Goal: Task Accomplishment & Management: Manage account settings

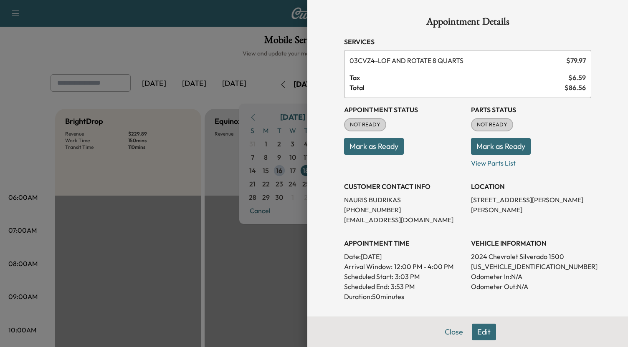
scroll to position [219, 0]
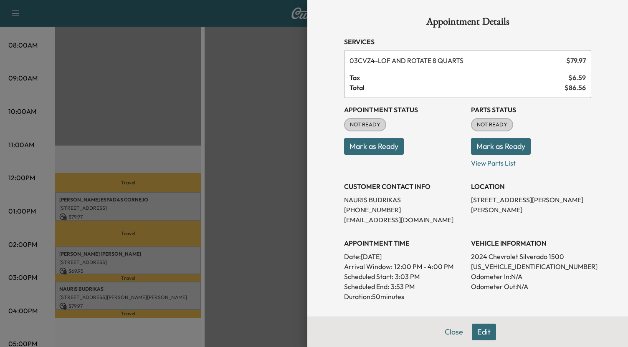
click at [274, 152] on div at bounding box center [314, 173] width 628 height 347
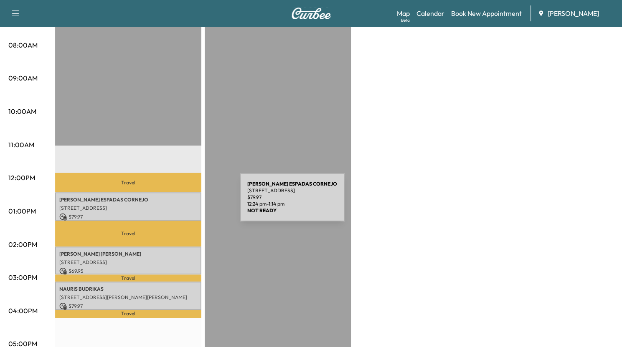
click at [177, 205] on p "[STREET_ADDRESS]" at bounding box center [128, 208] width 138 height 7
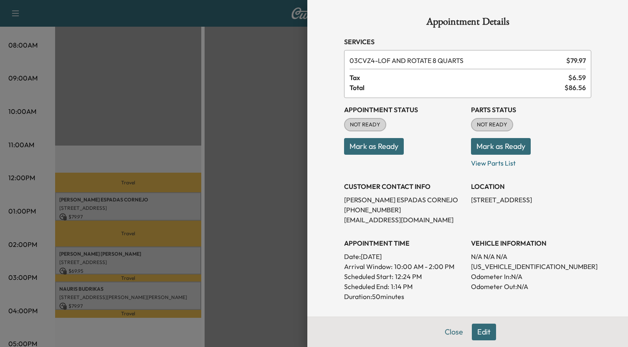
click at [481, 333] on button "Edit" at bounding box center [484, 332] width 24 height 17
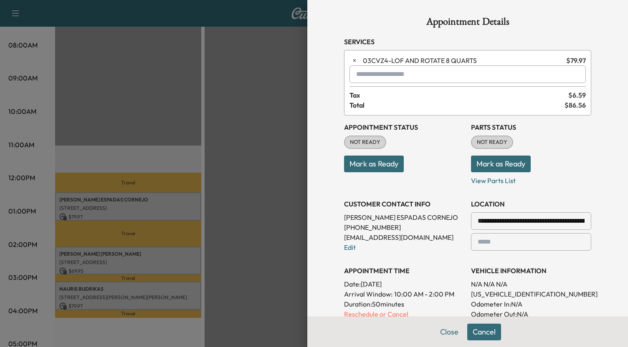
scroll to position [44, 0]
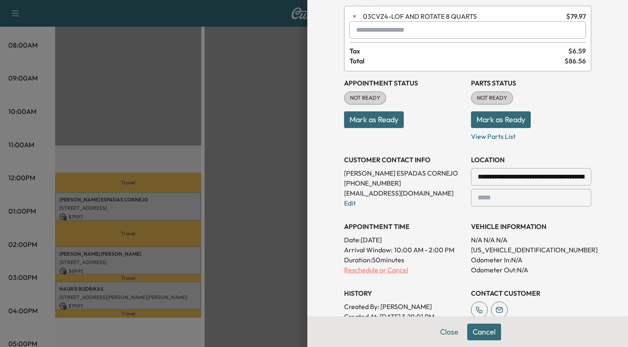
click at [389, 272] on p "Reschedule or Cancel" at bounding box center [404, 270] width 120 height 10
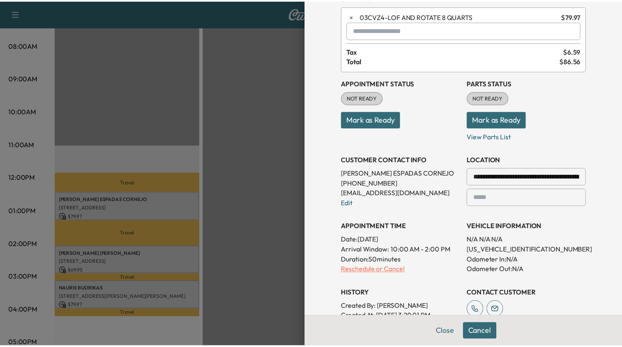
scroll to position [0, 0]
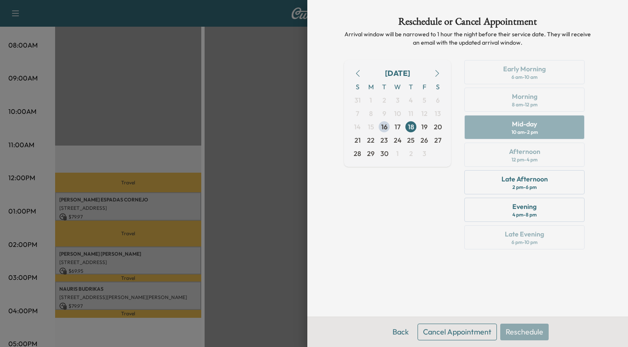
click at [458, 331] on button "Cancel Appointment" at bounding box center [456, 332] width 79 height 17
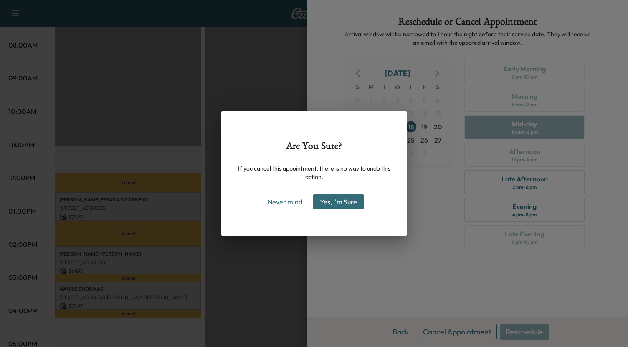
click at [344, 200] on button "Yes, I'm Sure" at bounding box center [338, 202] width 51 height 15
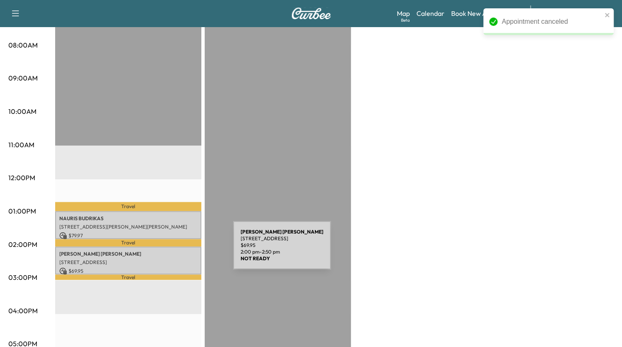
click at [170, 251] on p "[PERSON_NAME]" at bounding box center [128, 254] width 138 height 7
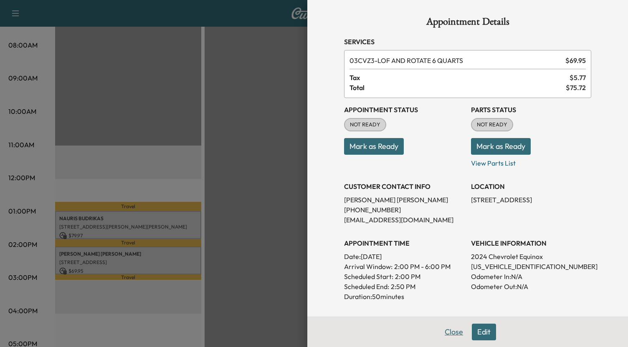
click at [448, 333] on button "Close" at bounding box center [453, 332] width 29 height 17
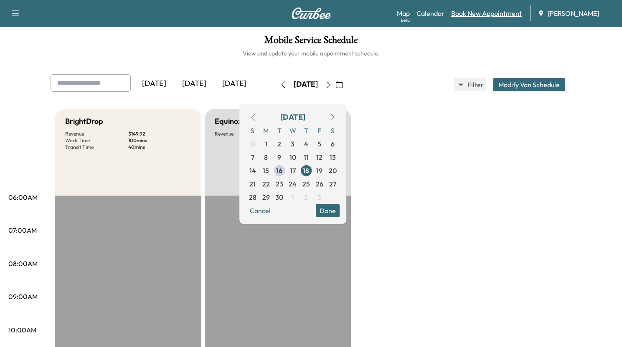
click at [488, 15] on link "Book New Appointment" at bounding box center [486, 13] width 71 height 10
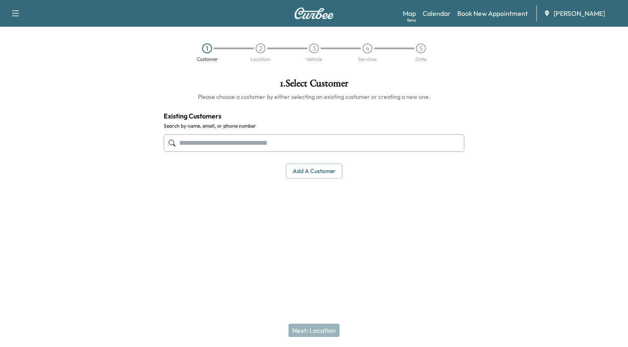
click at [220, 145] on input "text" at bounding box center [314, 143] width 301 height 18
click at [438, 10] on link "Calendar" at bounding box center [436, 13] width 28 height 10
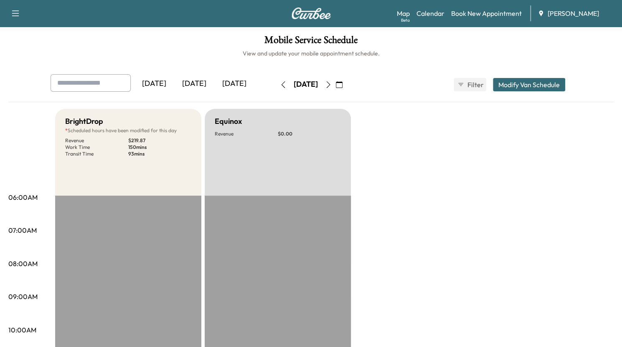
click at [199, 81] on div "[DATE]" at bounding box center [194, 83] width 40 height 19
click at [196, 84] on div "[DATE]" at bounding box center [194, 83] width 40 height 19
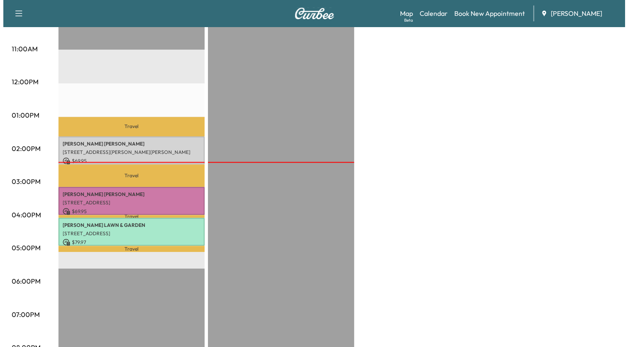
scroll to position [316, 0]
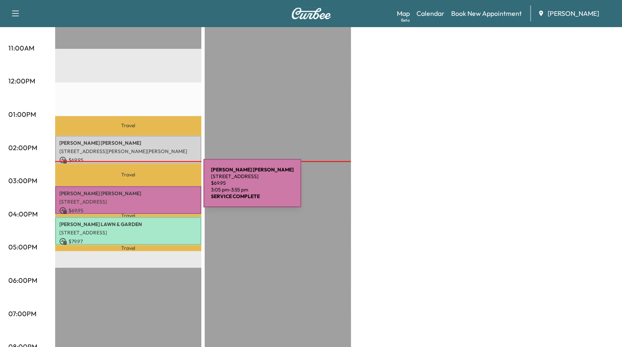
click at [141, 190] on p "[PERSON_NAME]" at bounding box center [128, 193] width 138 height 7
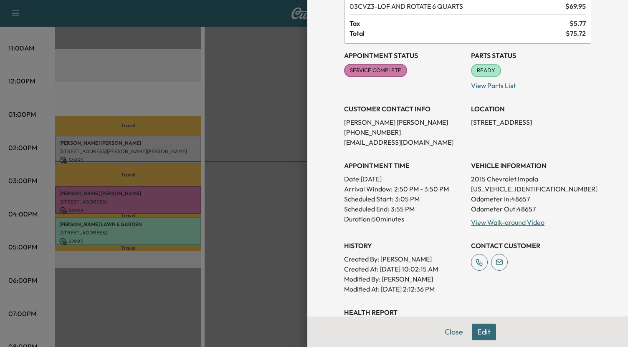
scroll to position [0, 0]
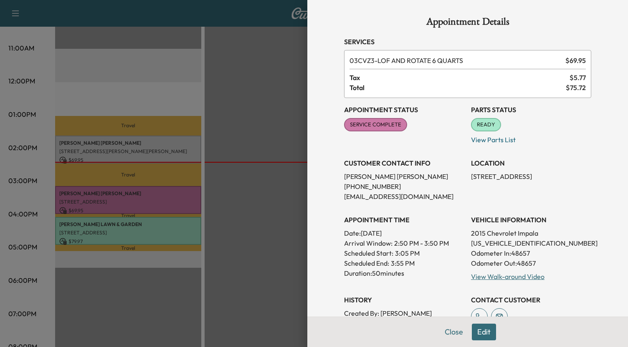
click at [384, 252] on p "Scheduled Start:" at bounding box center [368, 253] width 49 height 10
